Goal: Information Seeking & Learning: Learn about a topic

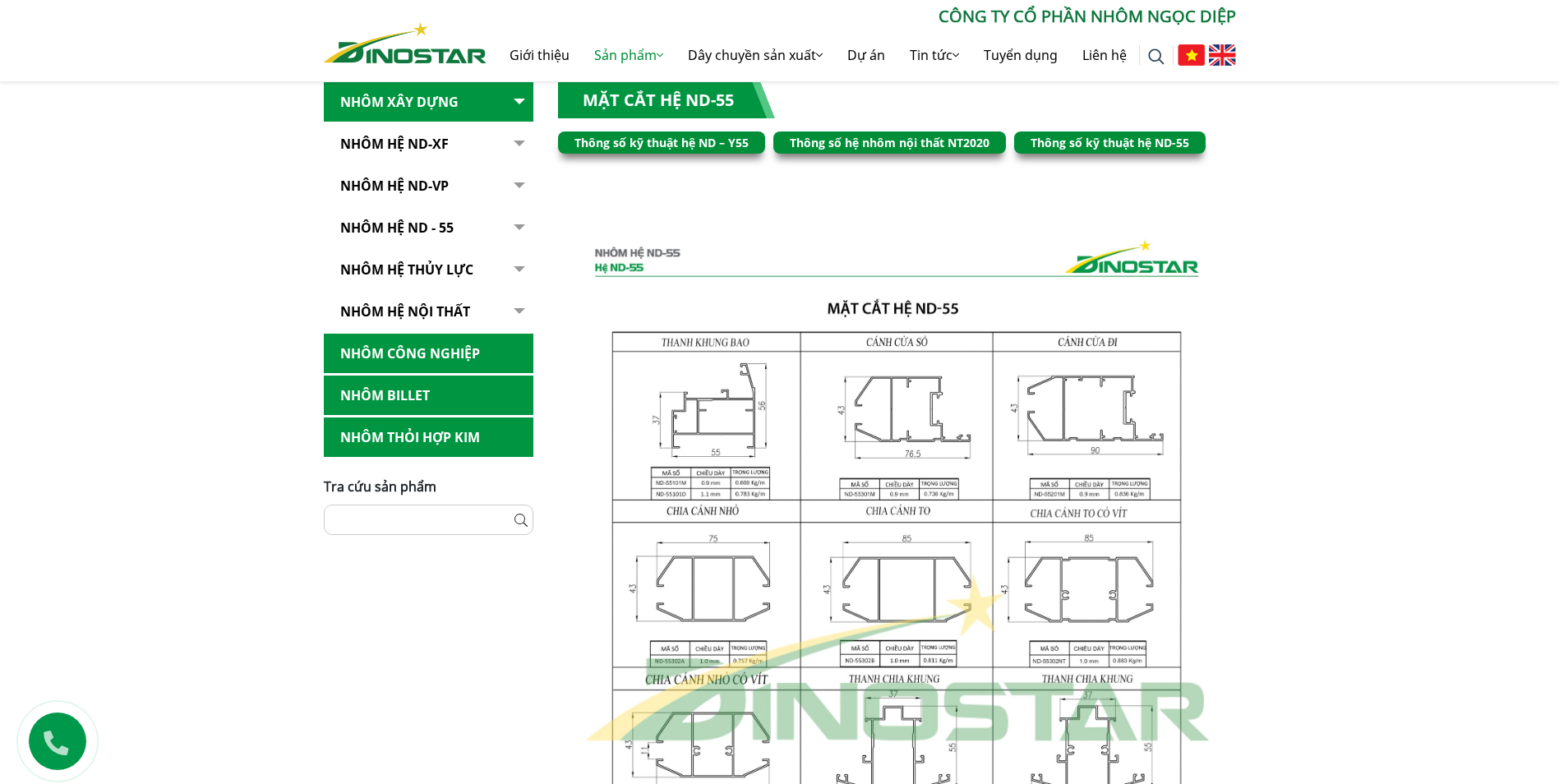
scroll to position [411, 0]
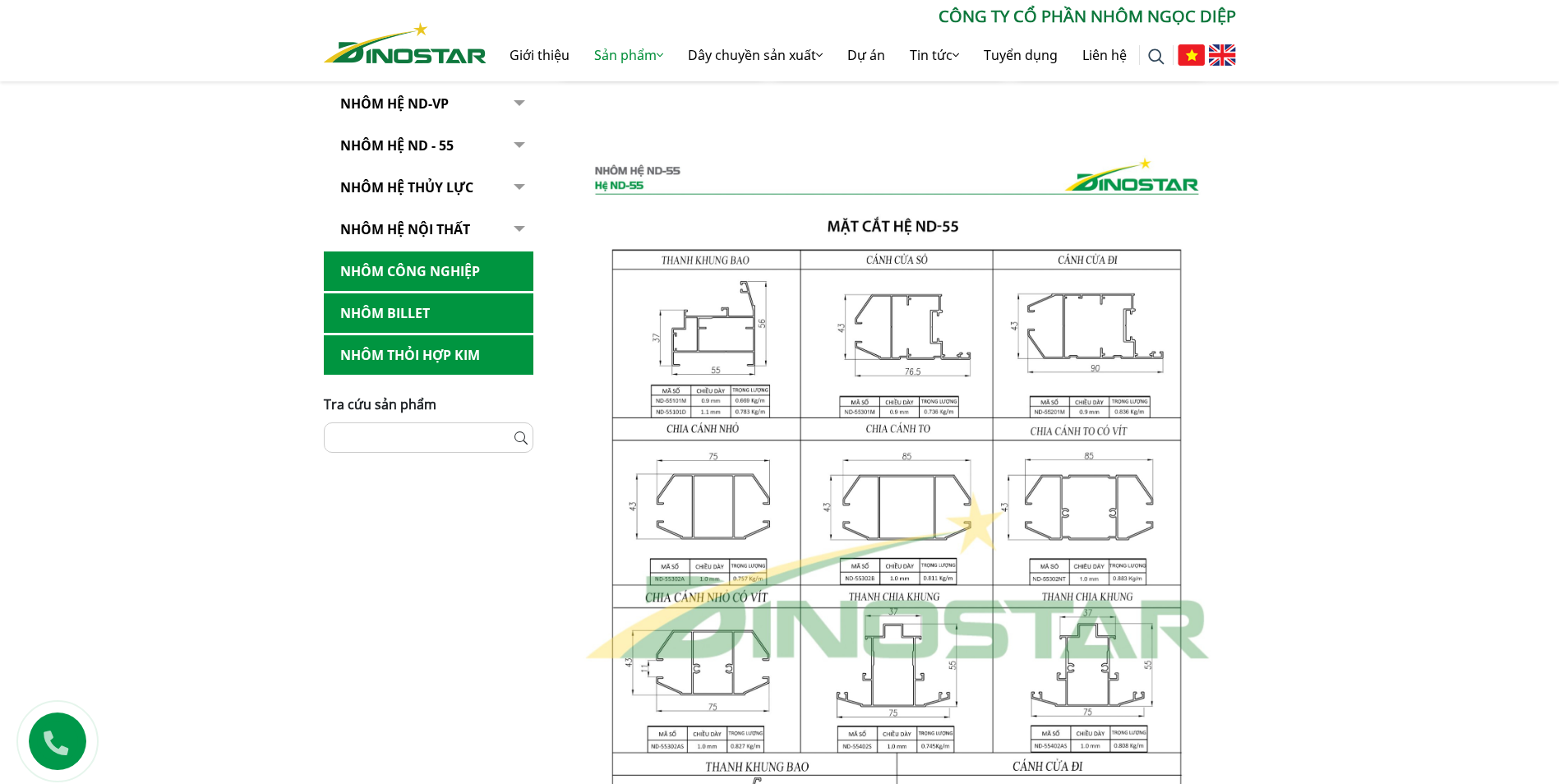
click at [869, 431] on img at bounding box center [896, 576] width 678 height 899
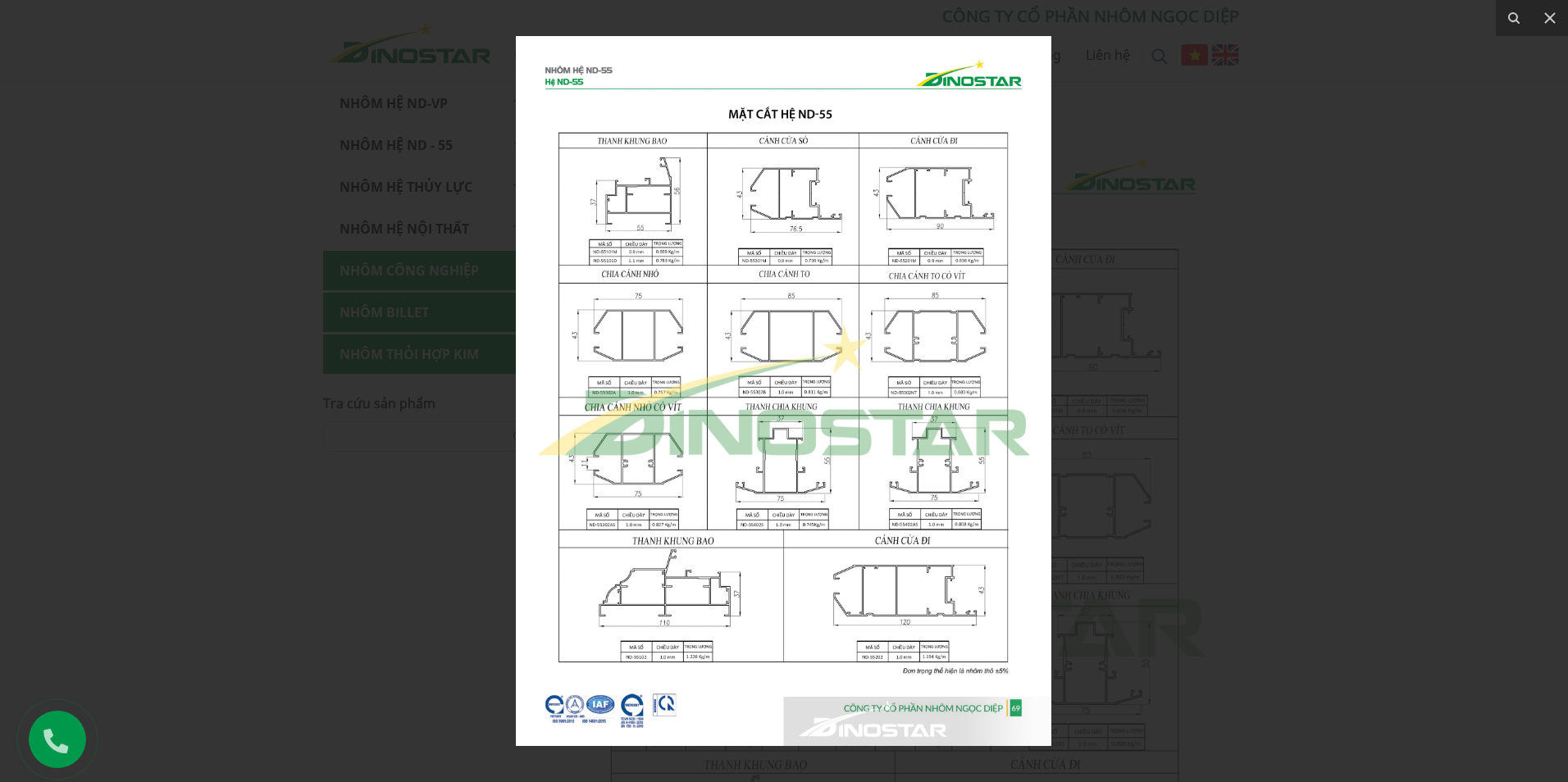
click at [582, 92] on img at bounding box center [783, 391] width 536 height 710
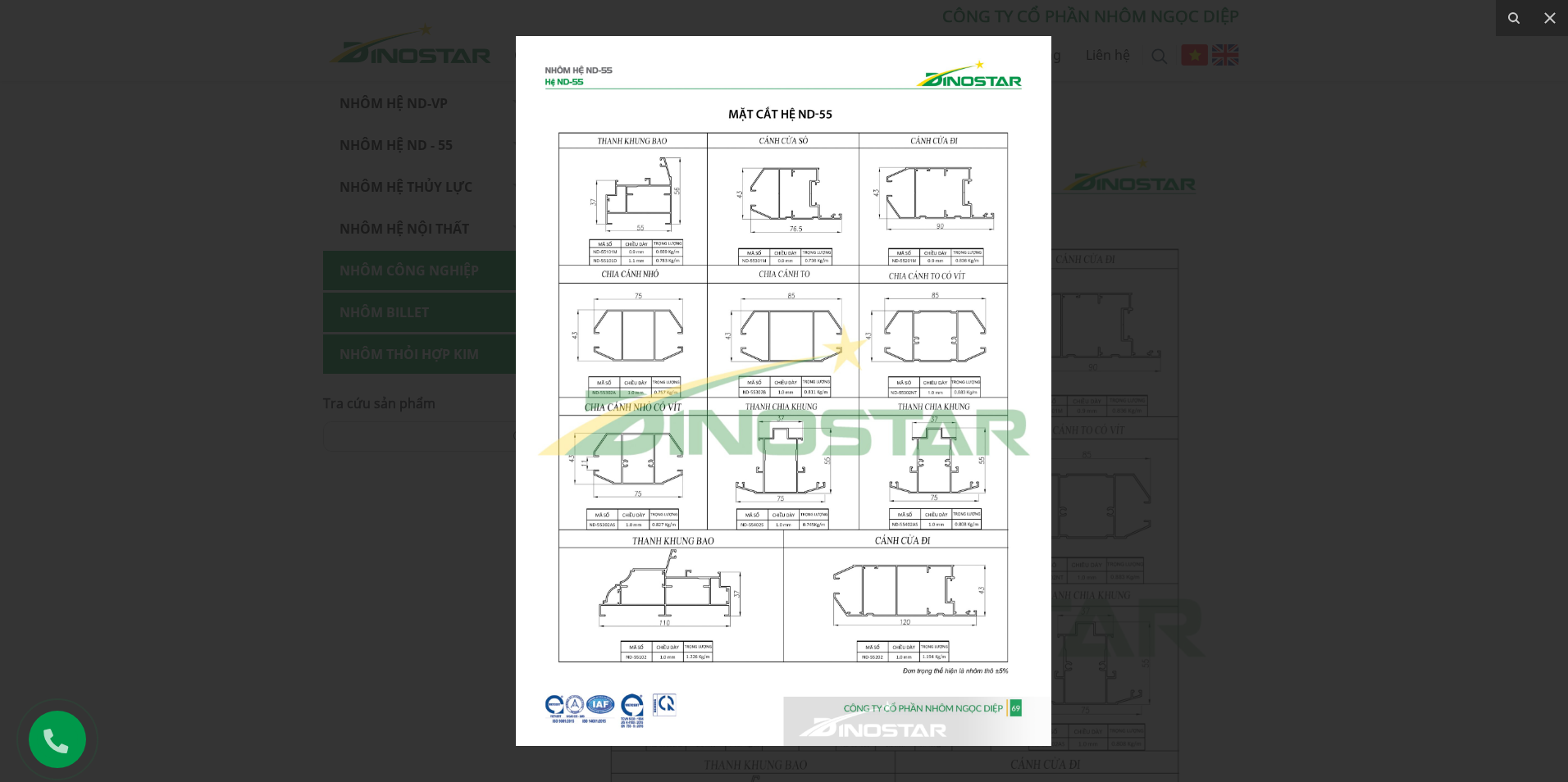
click at [633, 275] on img at bounding box center [783, 391] width 536 height 710
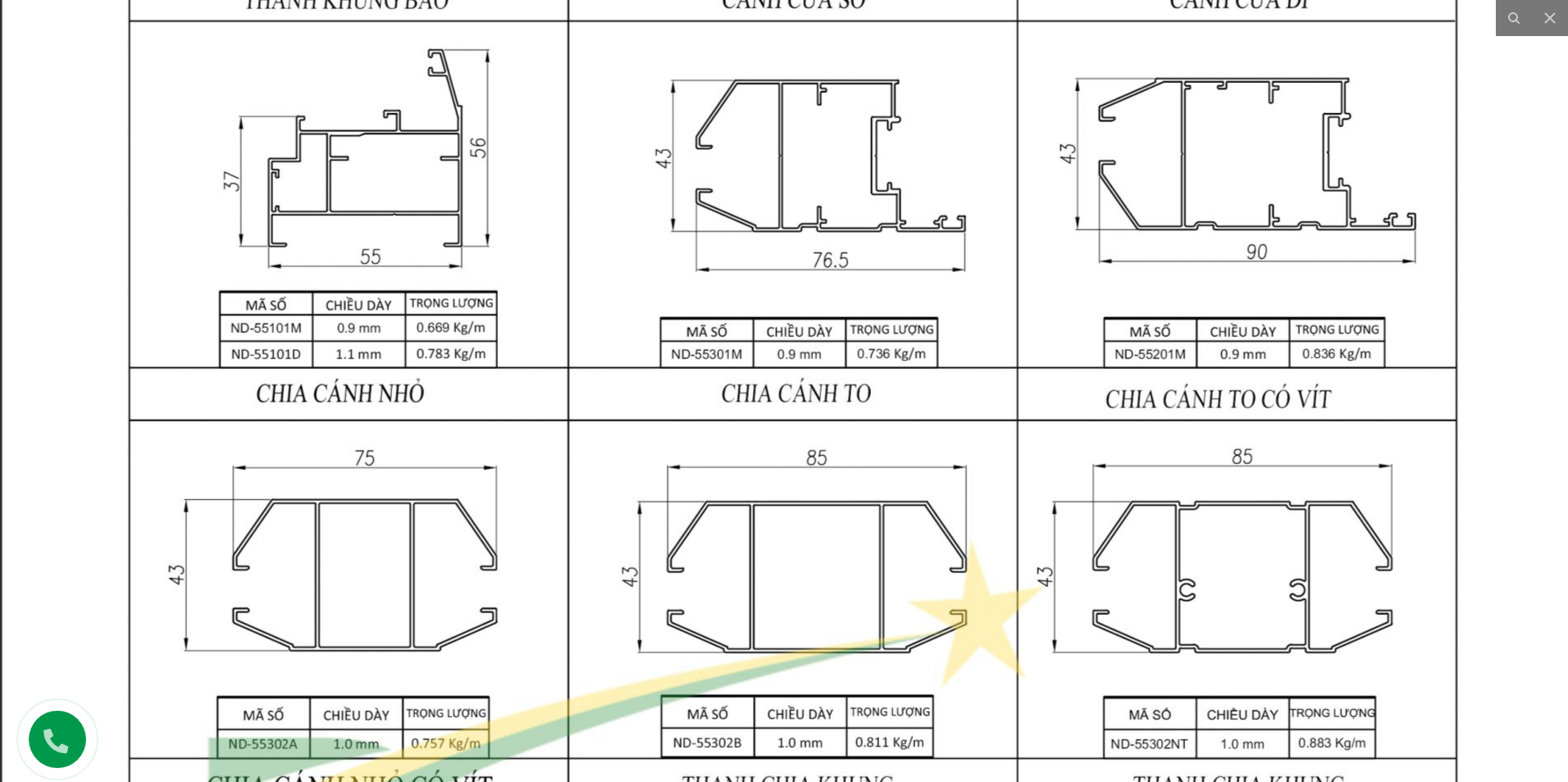
drag, startPoint x: 481, startPoint y: 404, endPoint x: 486, endPoint y: 529, distance: 125.1
click at [486, 529] on img at bounding box center [794, 739] width 1583 height 2098
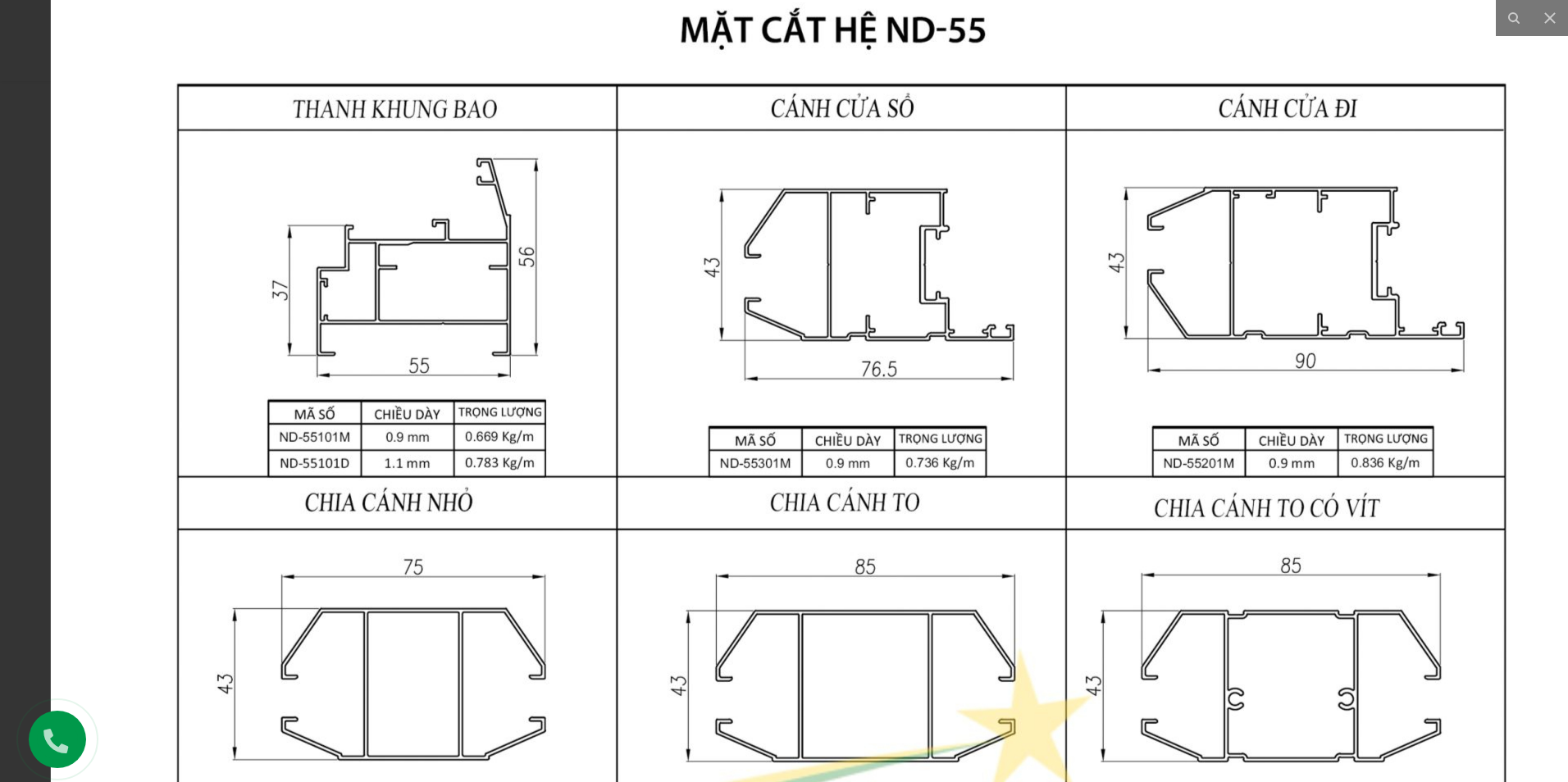
drag, startPoint x: 687, startPoint y: 404, endPoint x: 833, endPoint y: 509, distance: 179.8
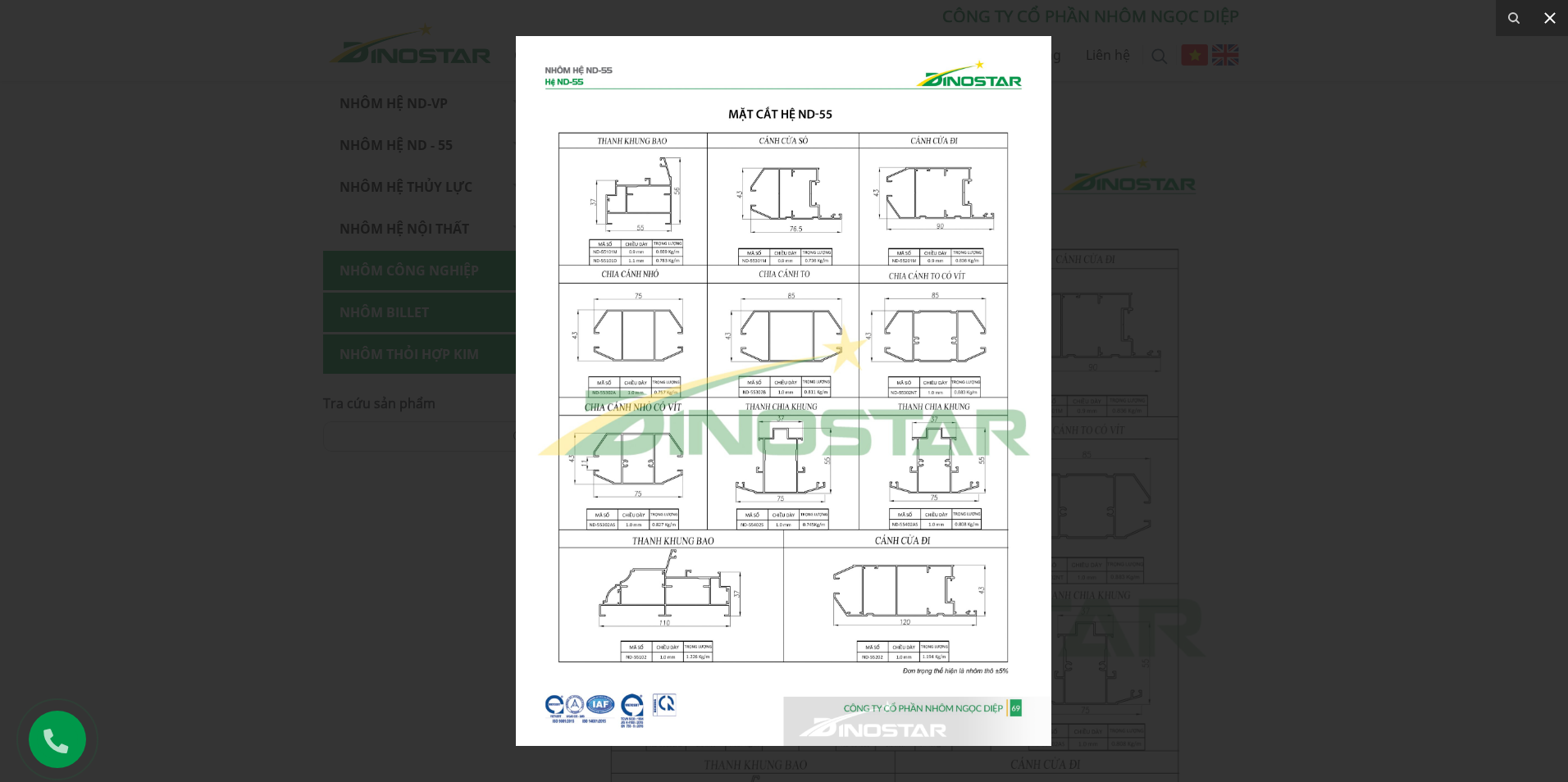
drag, startPoint x: 1555, startPoint y: 13, endPoint x: 1499, endPoint y: 36, distance: 60.5
click at [1555, 13] on icon at bounding box center [1550, 18] width 20 height 20
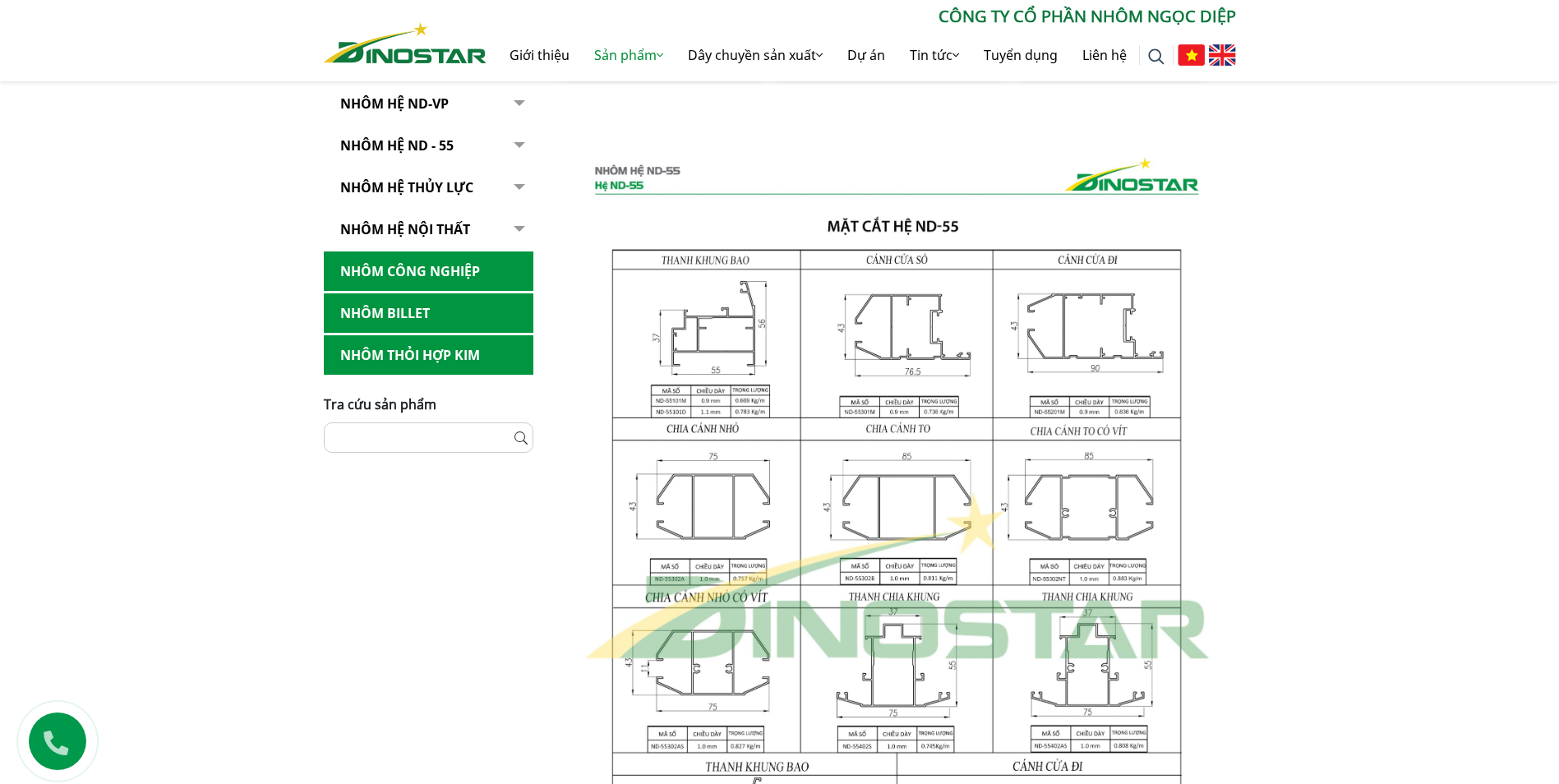
scroll to position [246, 0]
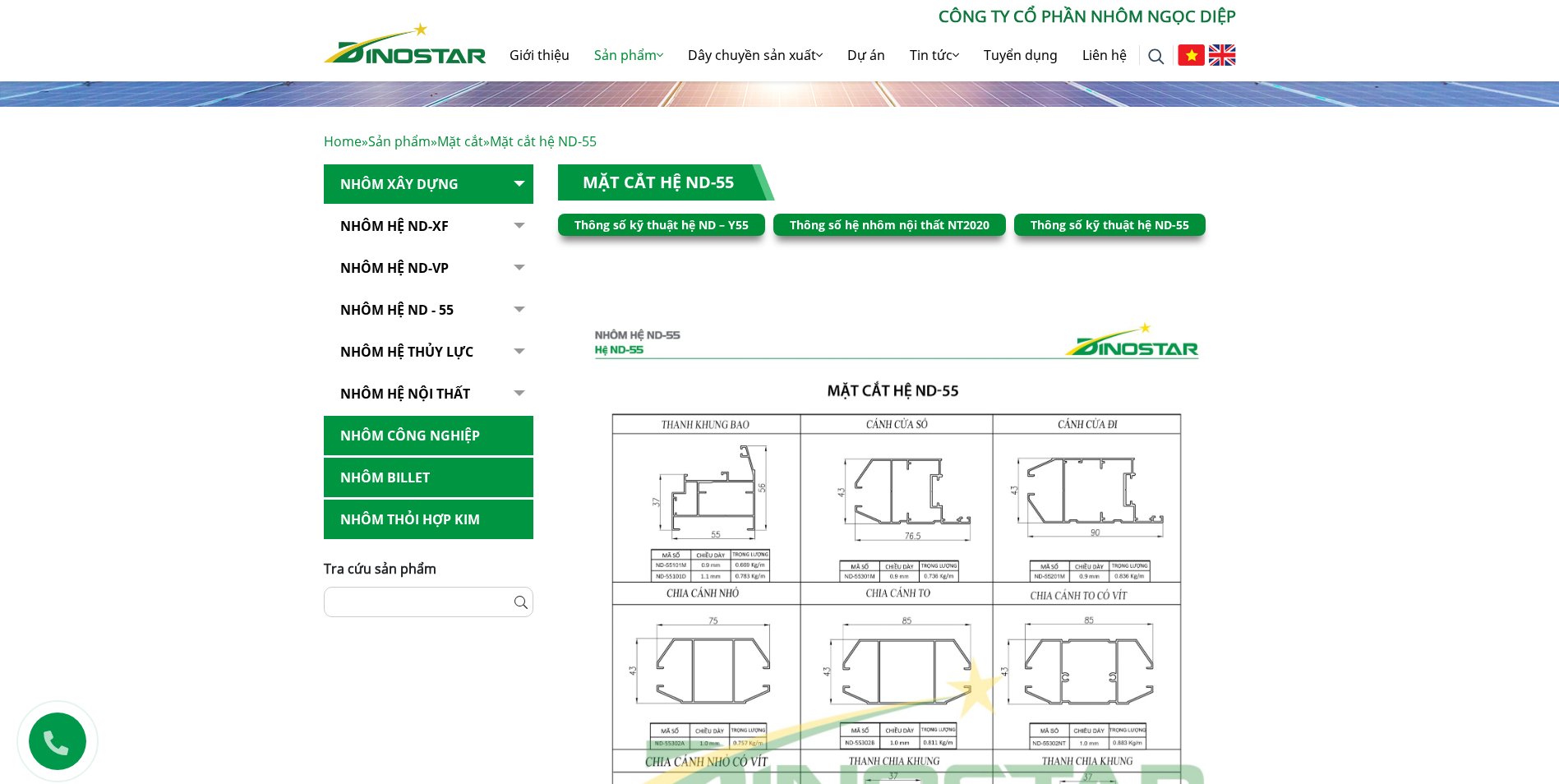
click at [943, 568] on img at bounding box center [896, 740] width 678 height 899
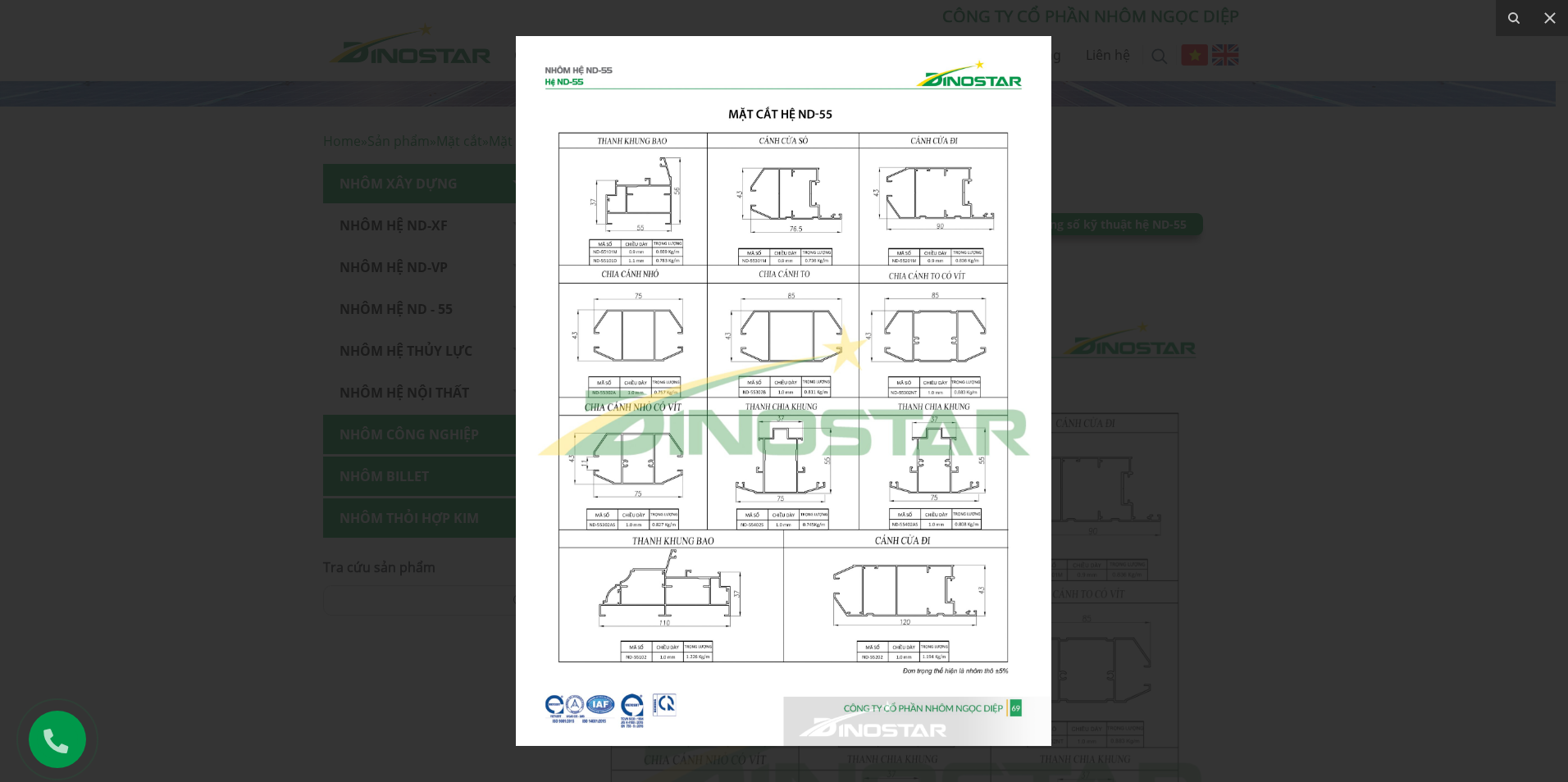
click at [827, 261] on img at bounding box center [783, 391] width 536 height 710
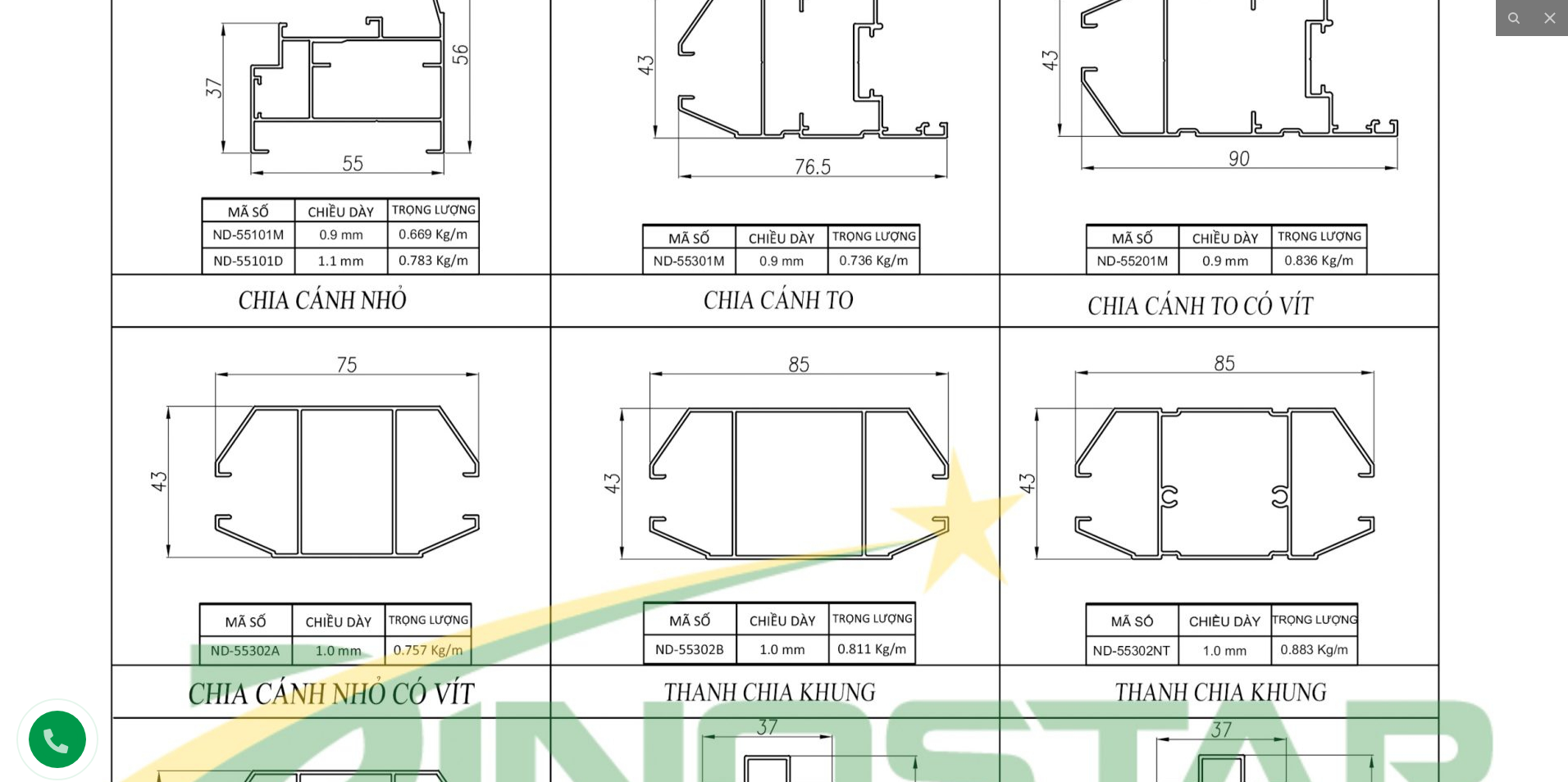
click at [1102, 289] on img at bounding box center [776, 645] width 1583 height 2098
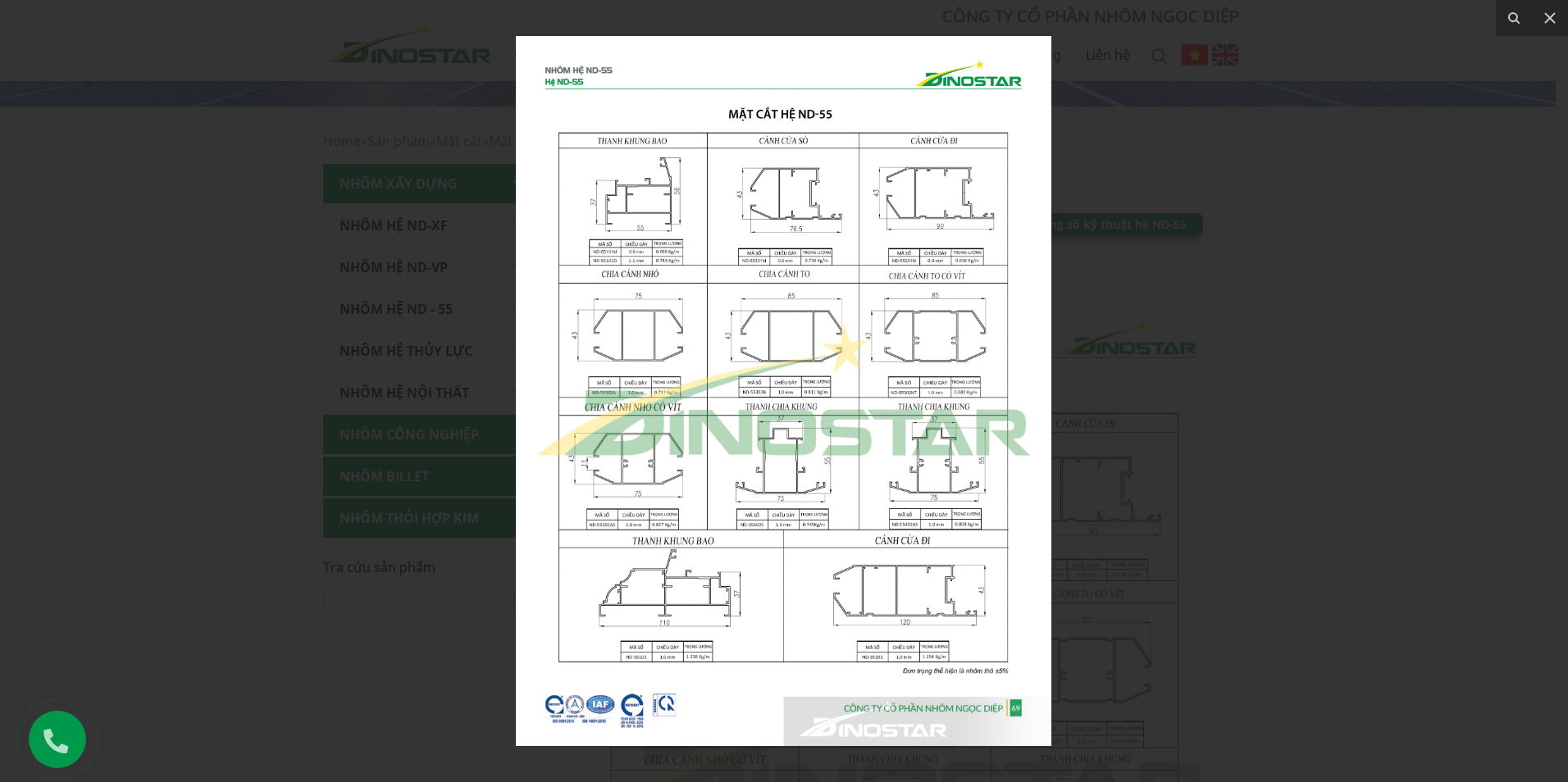
click at [813, 519] on img at bounding box center [783, 391] width 536 height 710
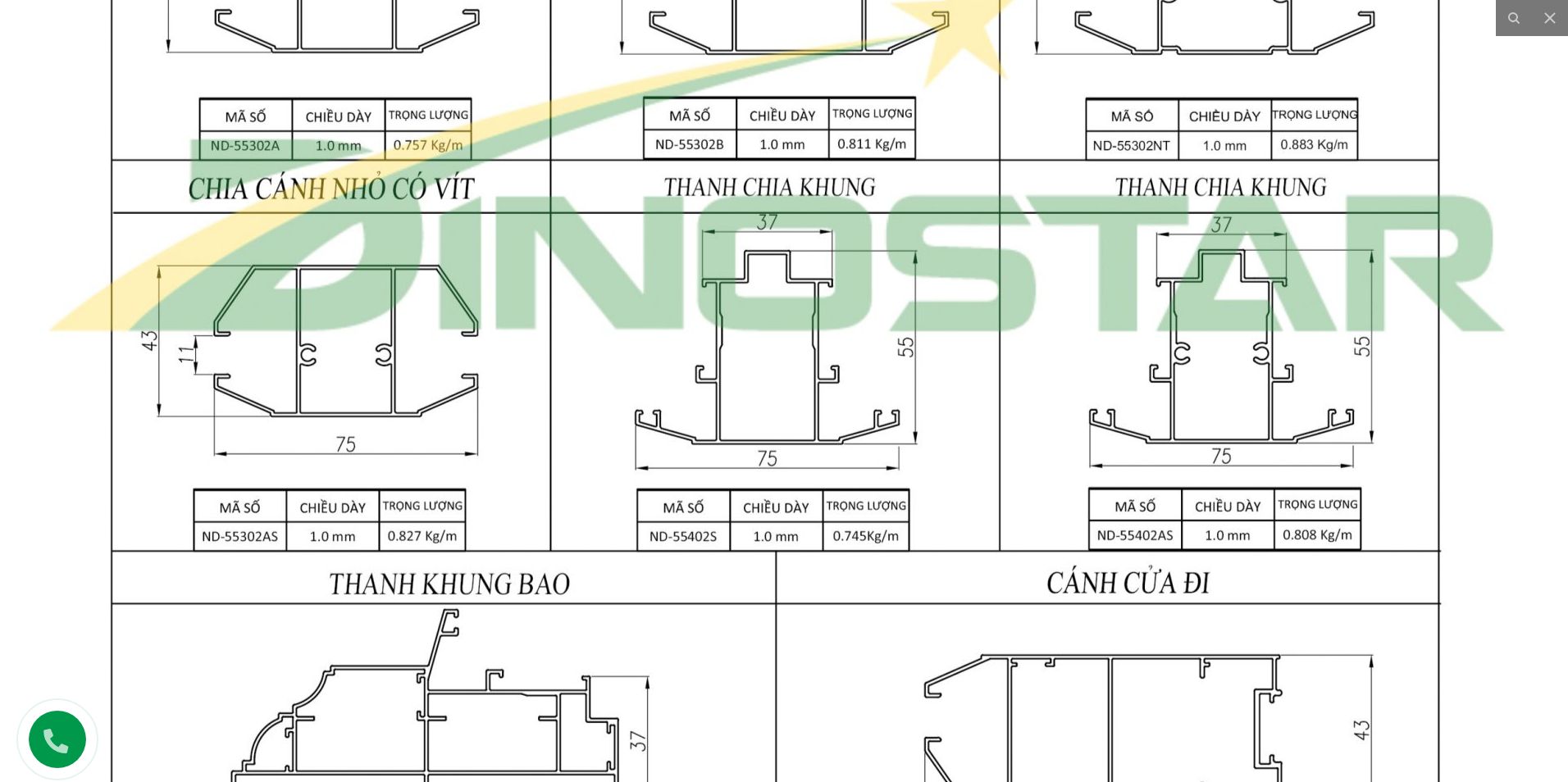
click at [1008, 544] on img at bounding box center [776, 140] width 1583 height 2098
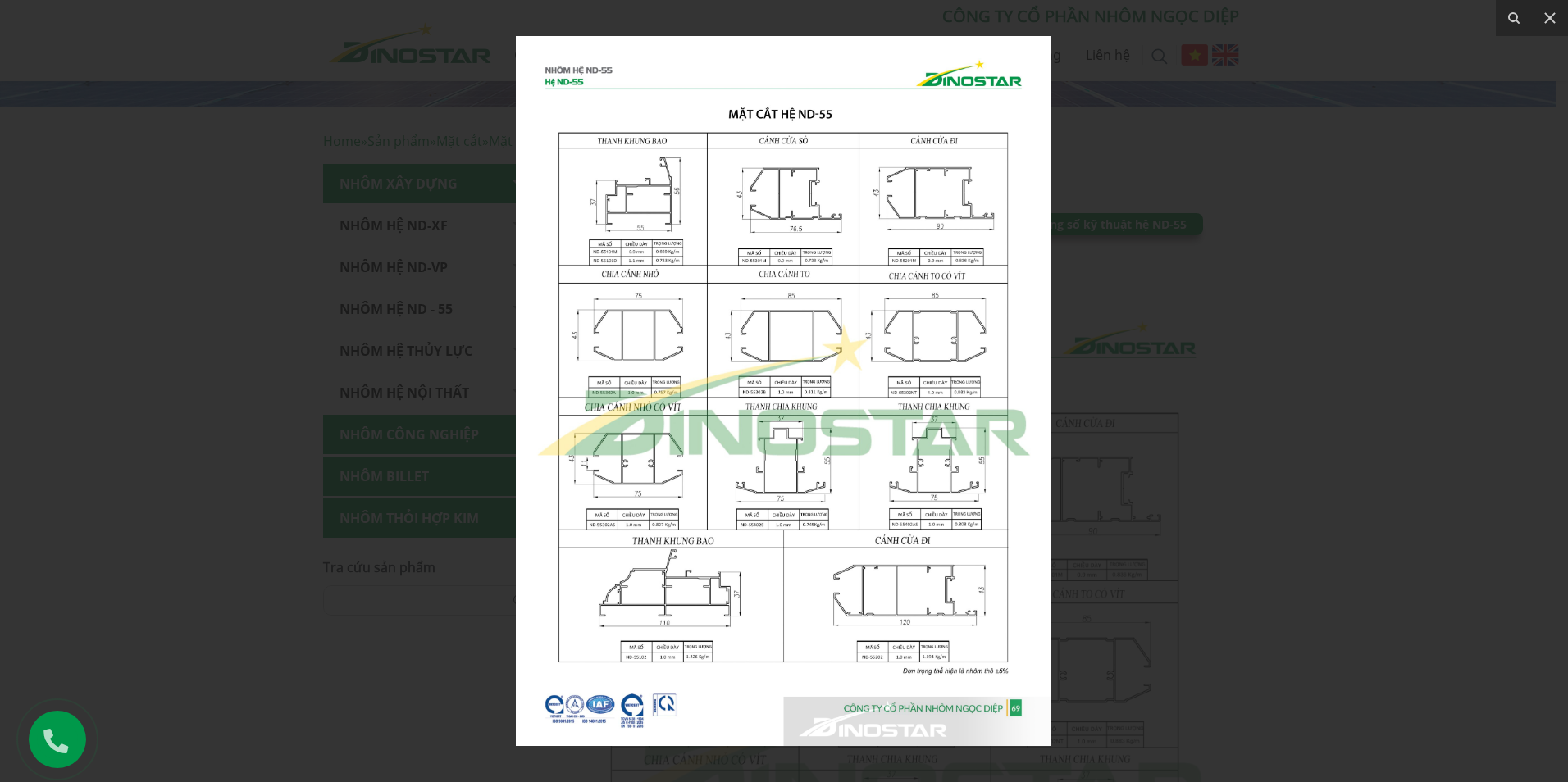
click at [1229, 496] on div at bounding box center [784, 391] width 1568 height 782
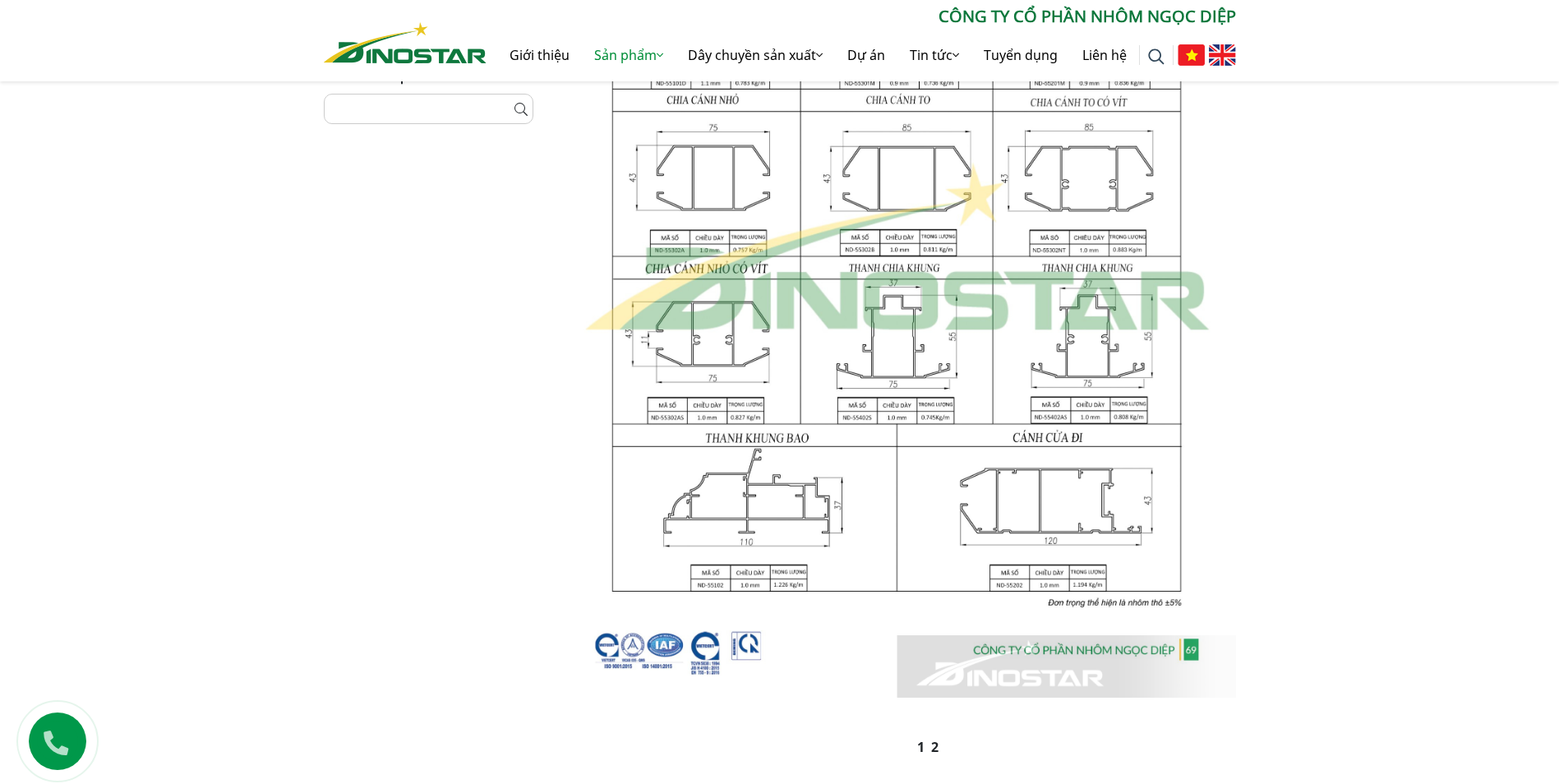
scroll to position [986, 0]
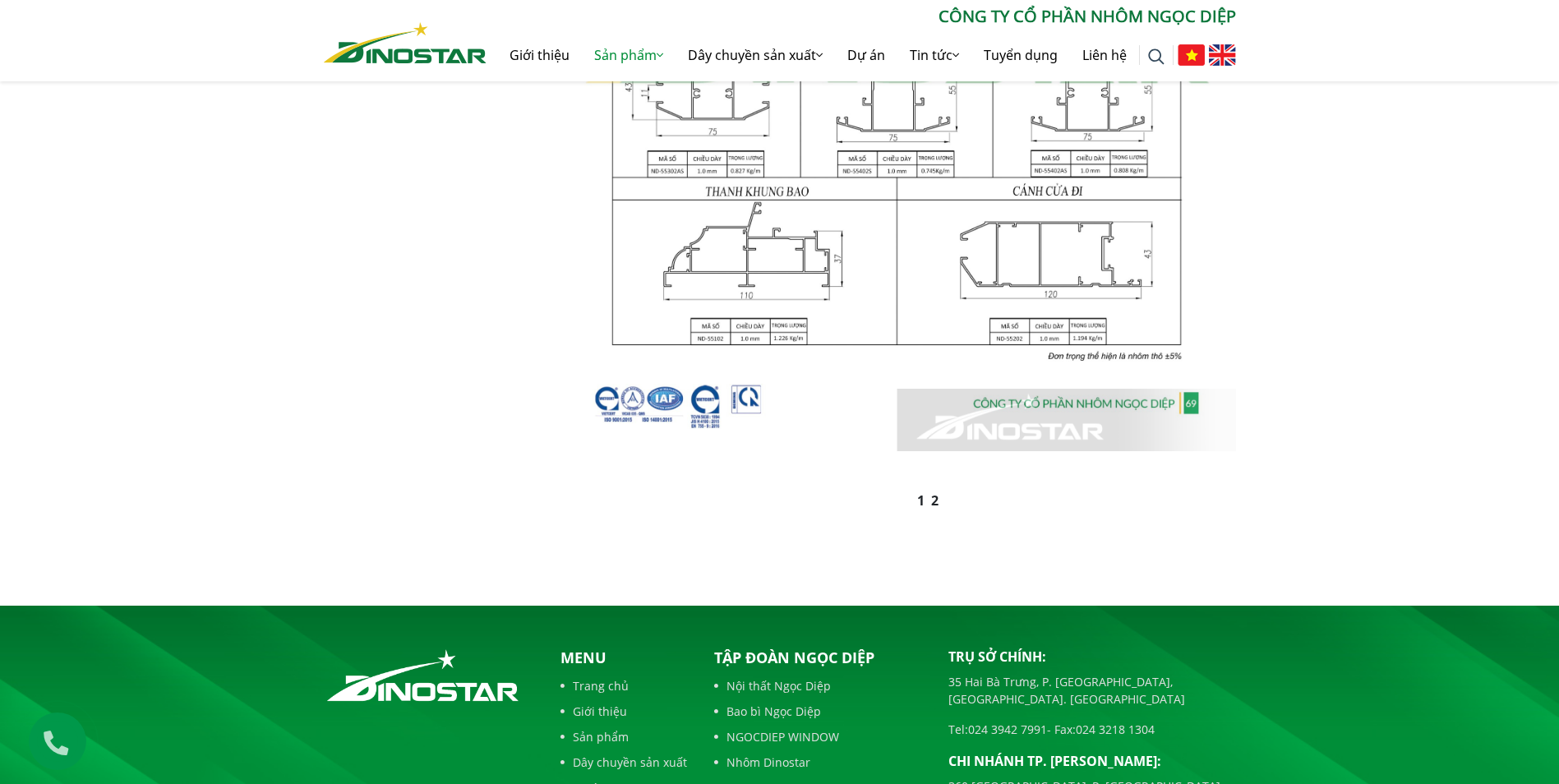
click at [935, 503] on link "2" at bounding box center [935, 501] width 8 height 18
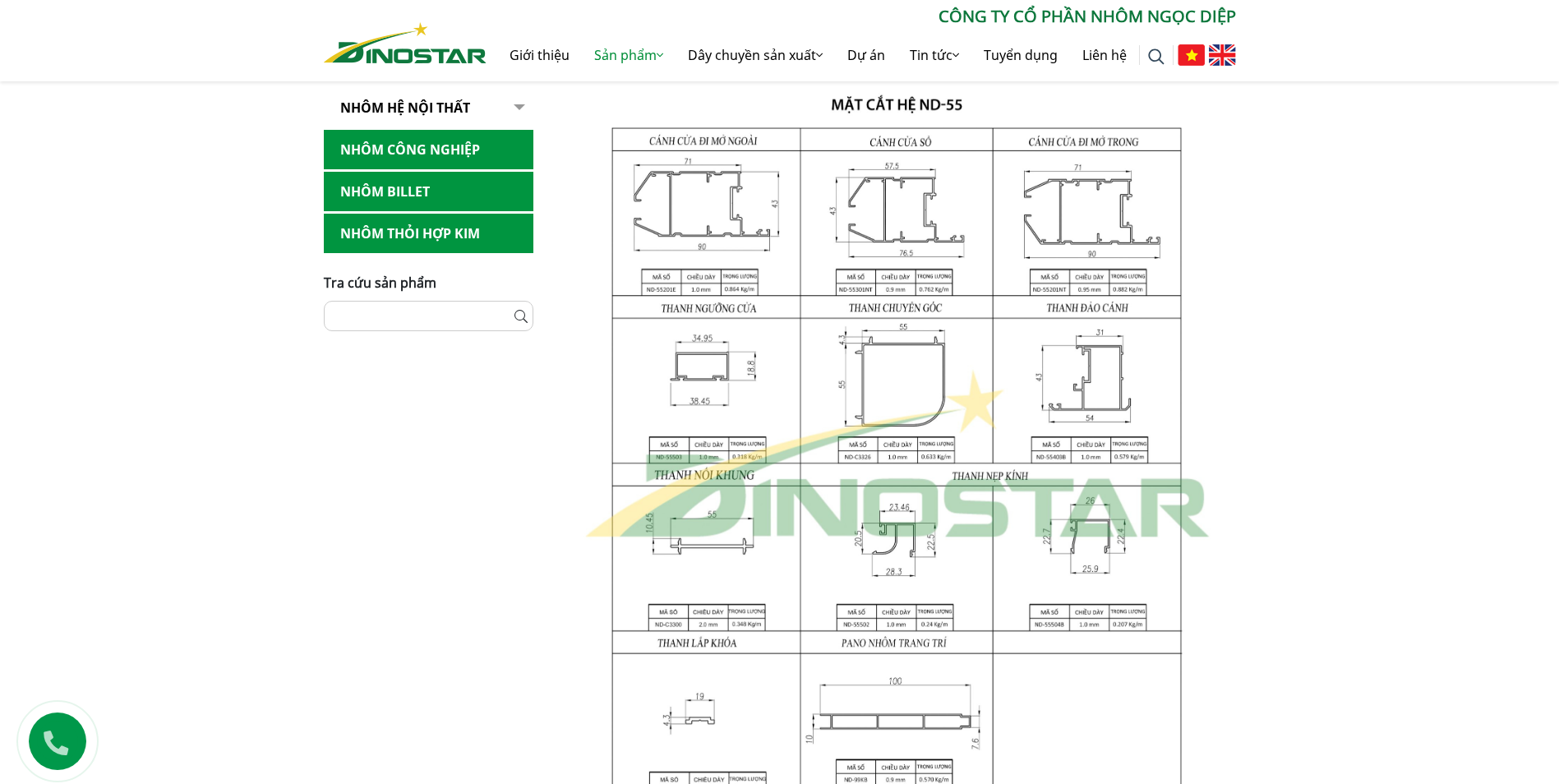
scroll to position [943, 0]
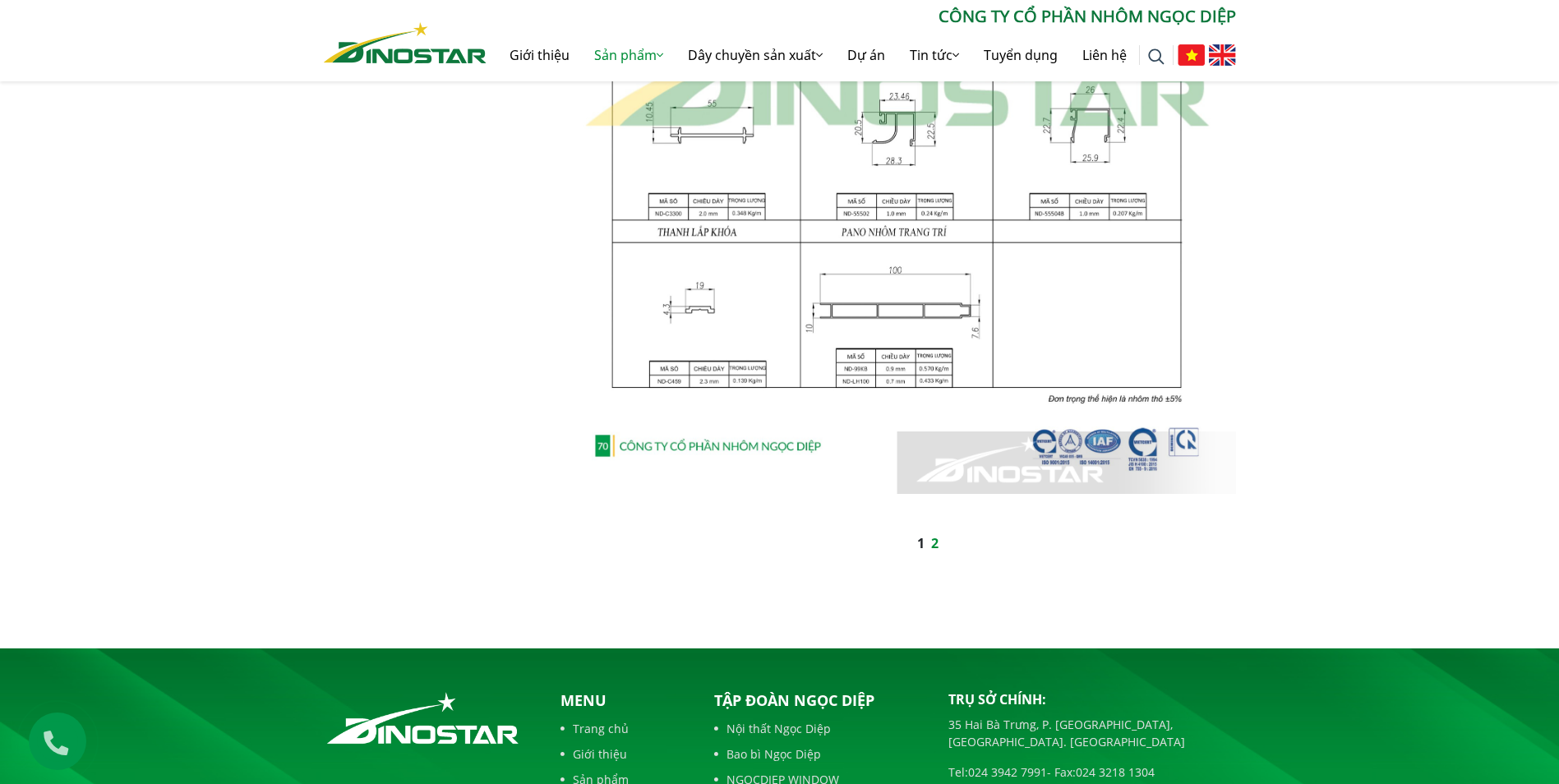
click at [920, 543] on link "1" at bounding box center [921, 544] width 8 height 18
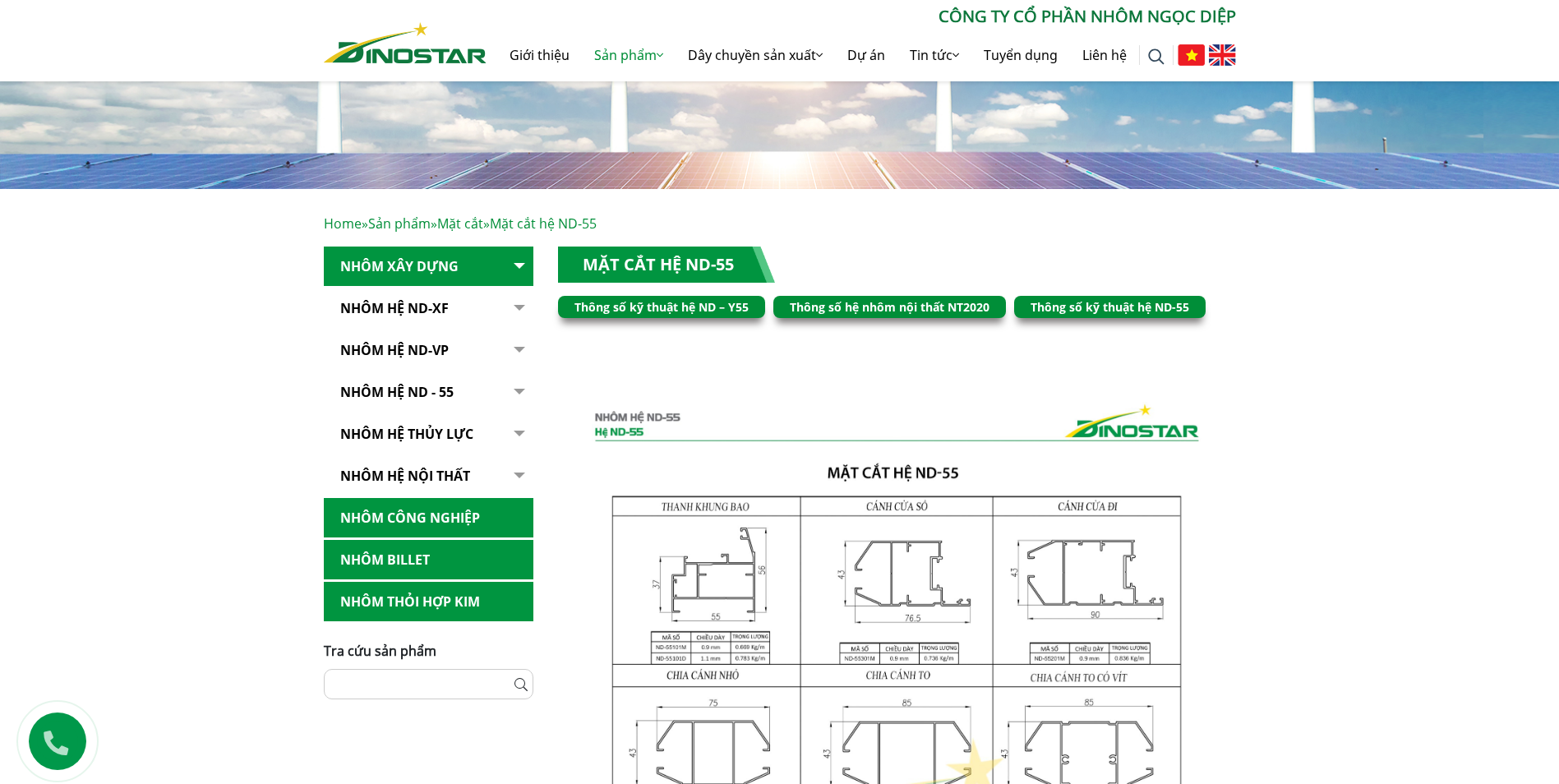
scroll to position [411, 0]
